Goal: Transaction & Acquisition: Purchase product/service

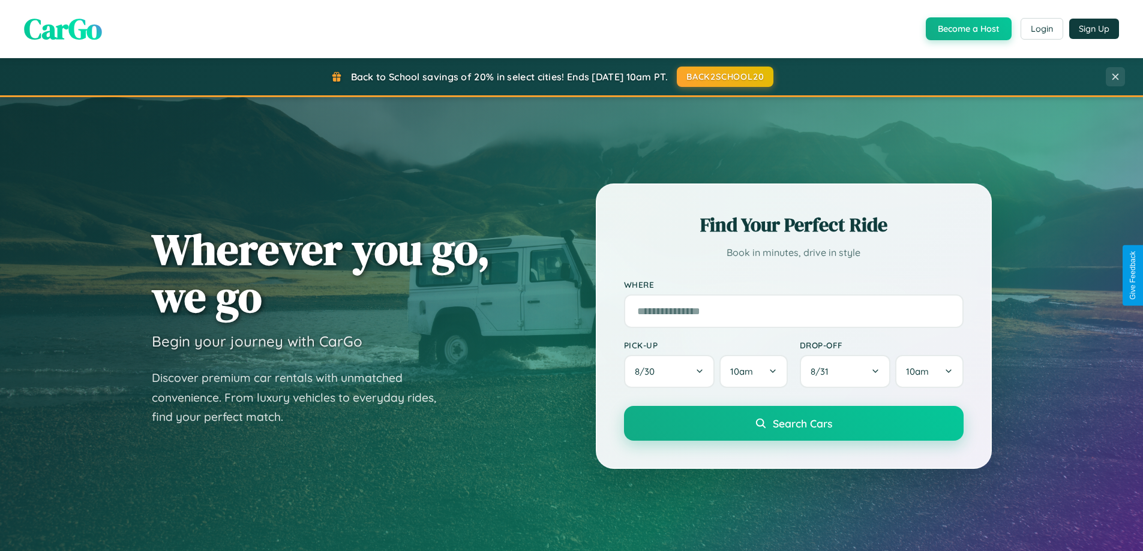
scroll to position [825, 0]
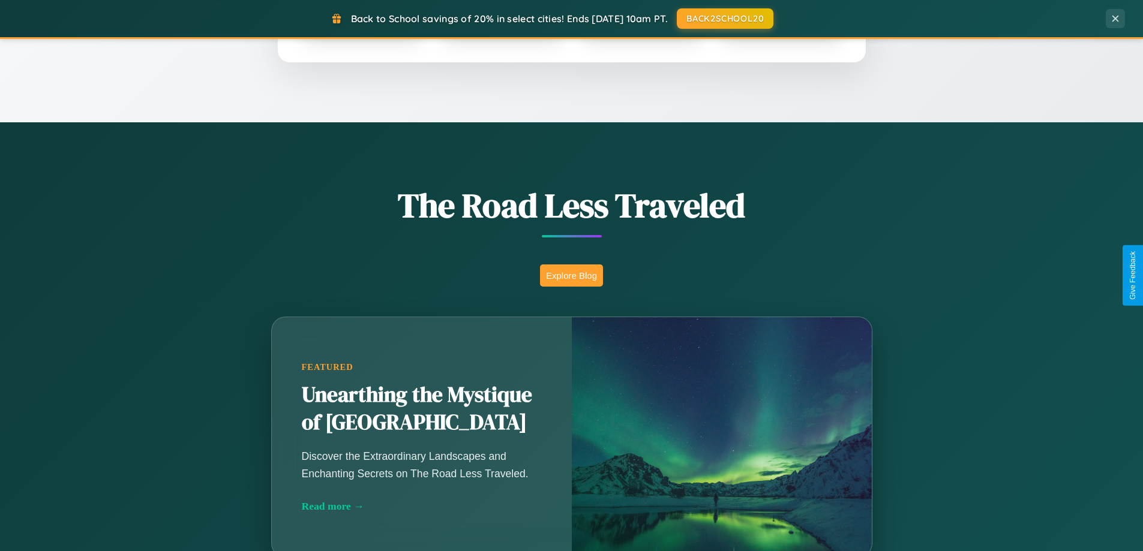
click at [571, 275] on button "Explore Blog" at bounding box center [571, 275] width 63 height 22
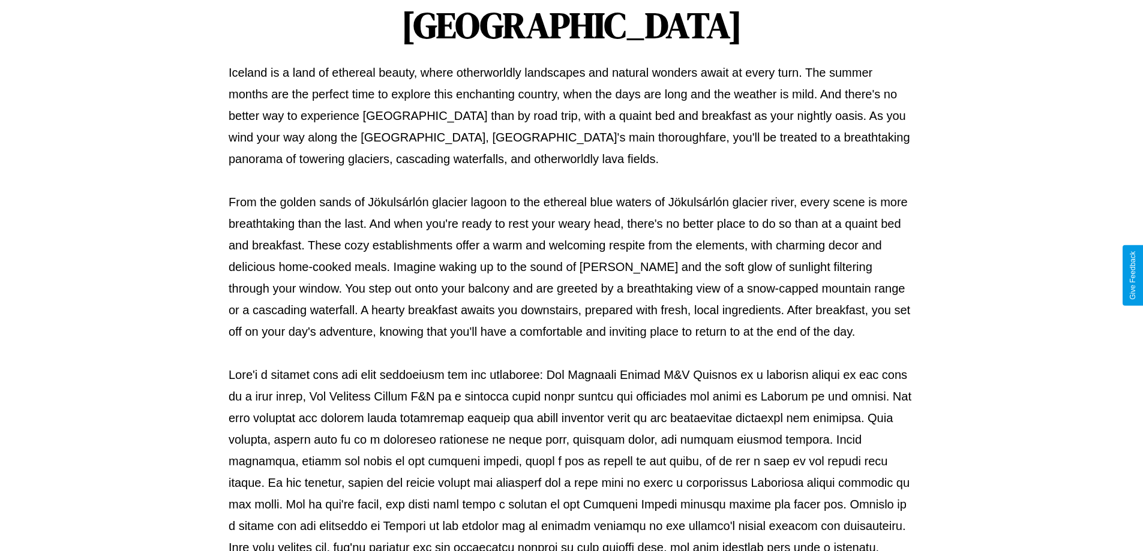
scroll to position [388, 0]
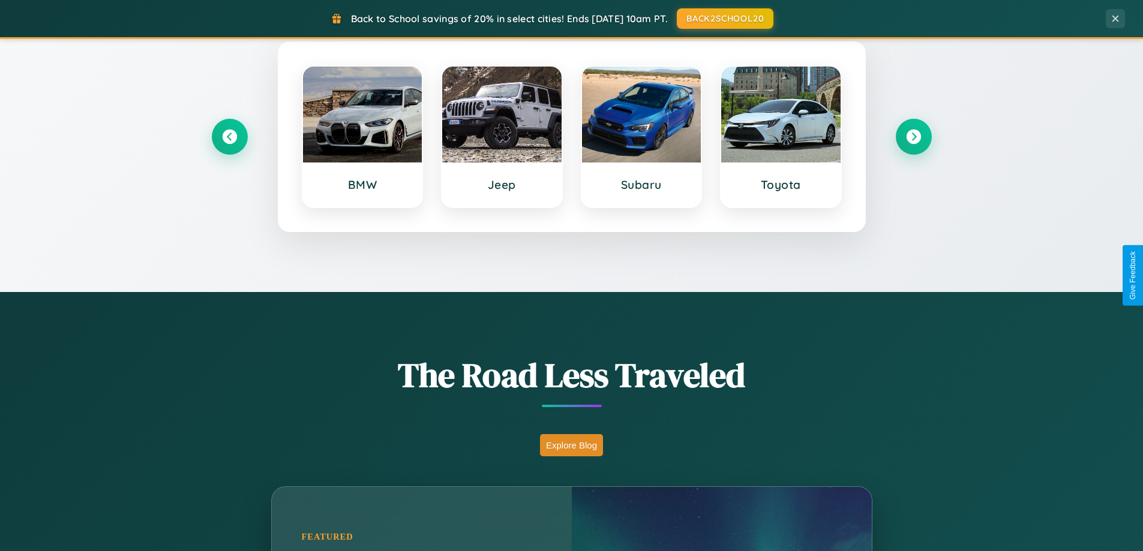
scroll to position [517, 0]
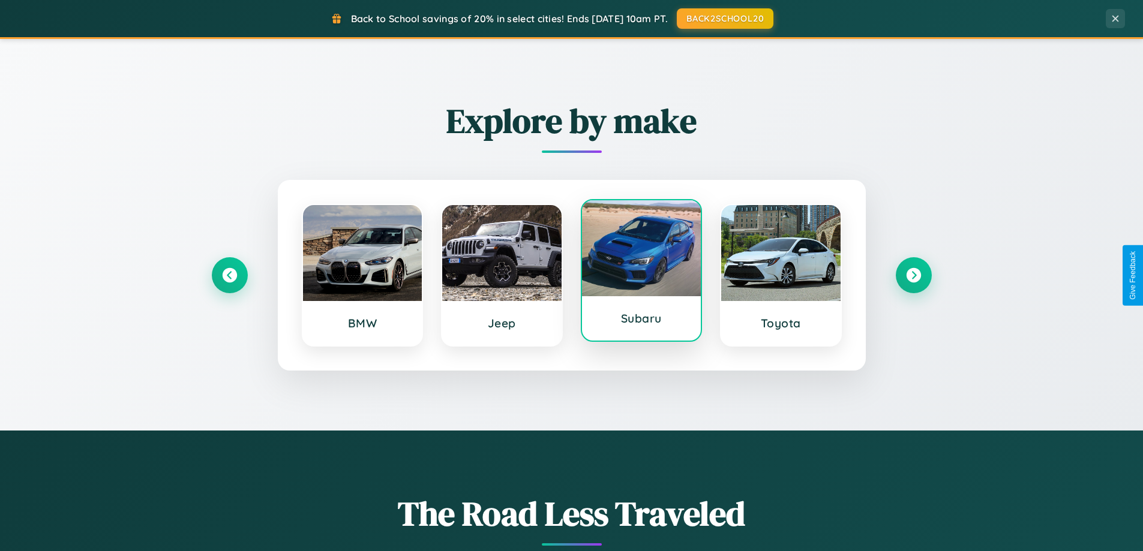
click at [641, 271] on div at bounding box center [641, 248] width 119 height 96
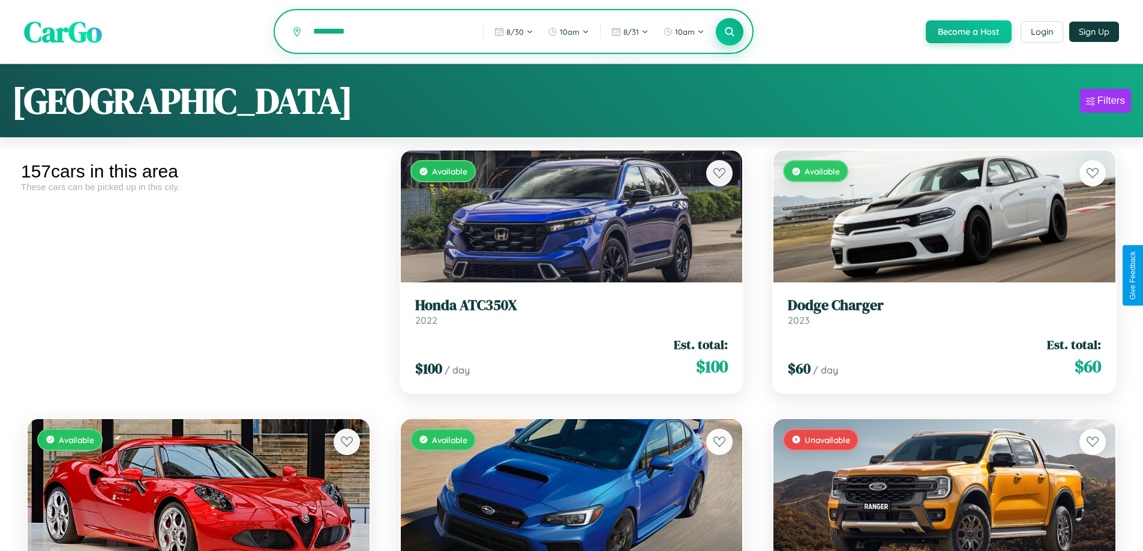
type input "*********"
click at [729, 32] on icon at bounding box center [729, 31] width 11 height 11
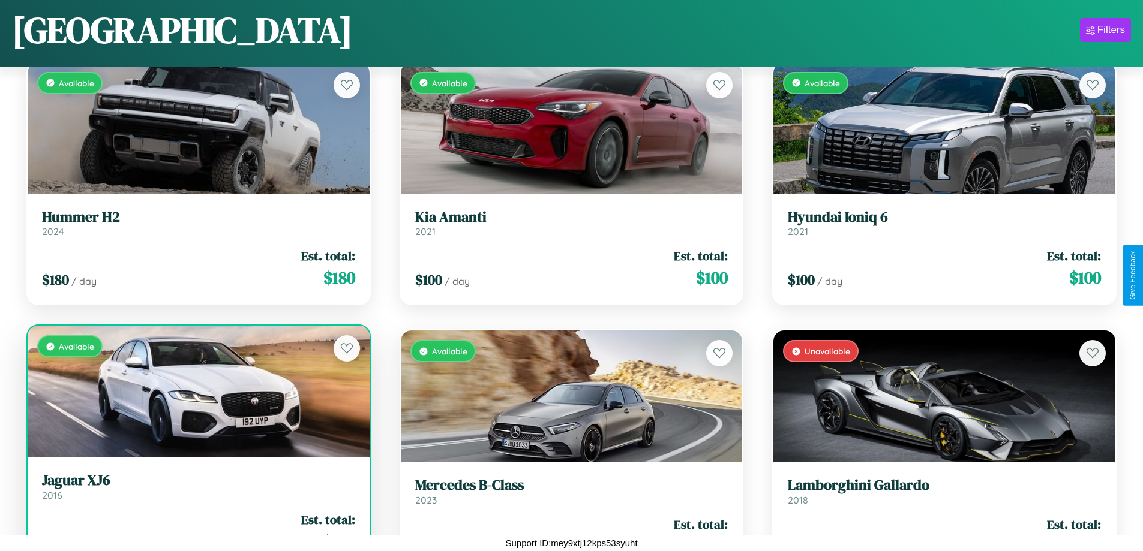
scroll to position [15209, 0]
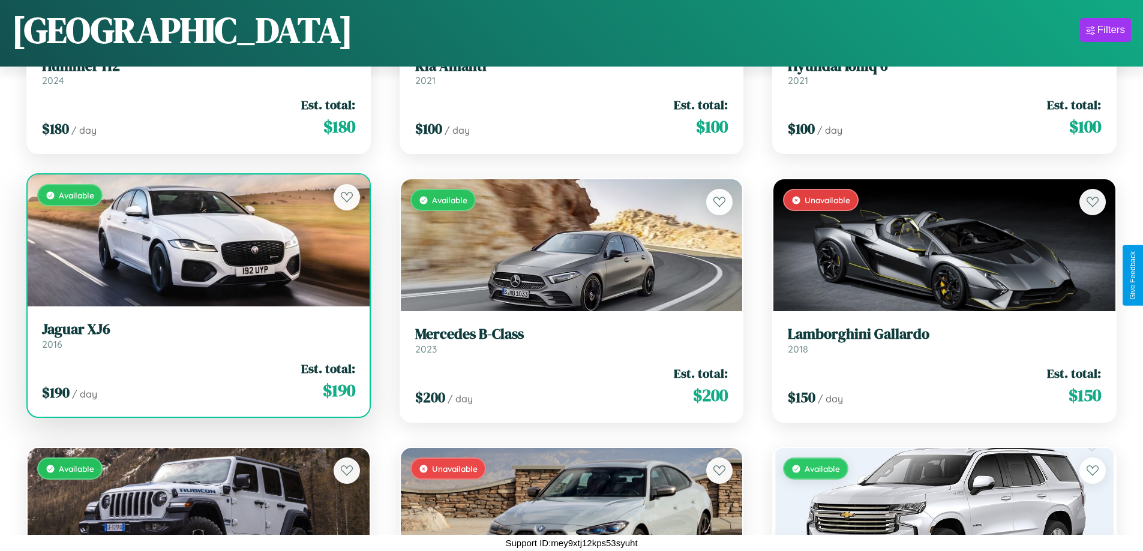
click at [197, 340] on link "Jaguar XJ6 2016" at bounding box center [198, 335] width 313 height 29
